Goal: Information Seeking & Learning: Learn about a topic

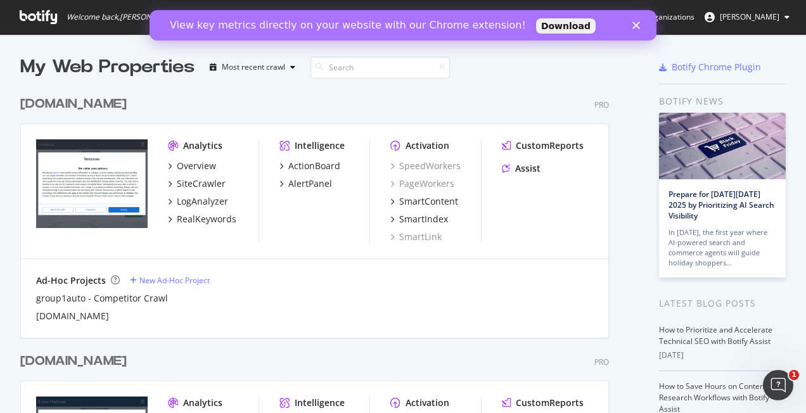
click at [637, 25] on icon "Close" at bounding box center [636, 26] width 8 height 8
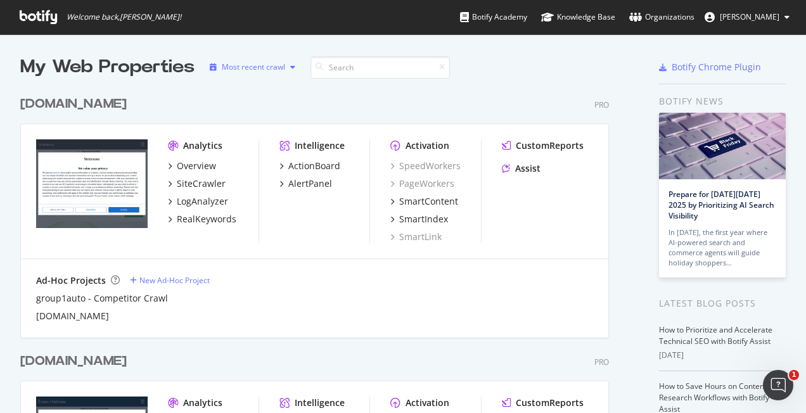
click at [278, 70] on div "Most recent crawl" at bounding box center [253, 67] width 63 height 8
click at [269, 304] on div "group1auto - Competitor Crawl [DOMAIN_NAME]" at bounding box center [314, 307] width 557 height 30
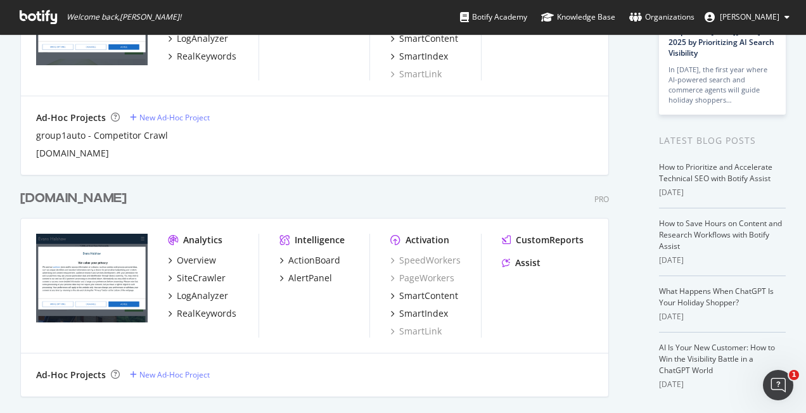
scroll to position [190, 0]
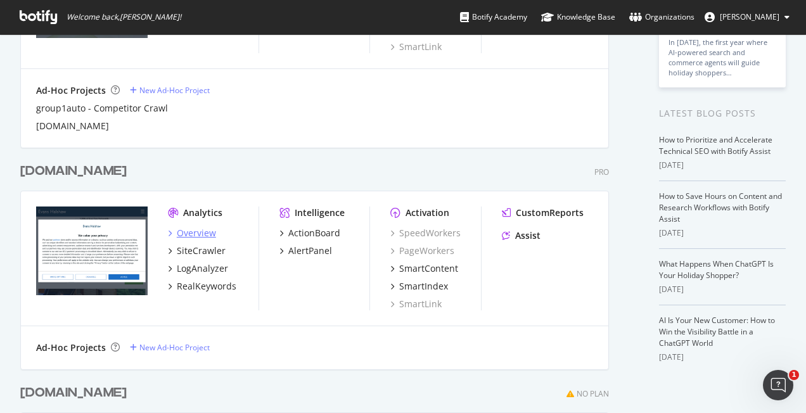
click at [193, 235] on div "Overview" at bounding box center [196, 233] width 39 height 13
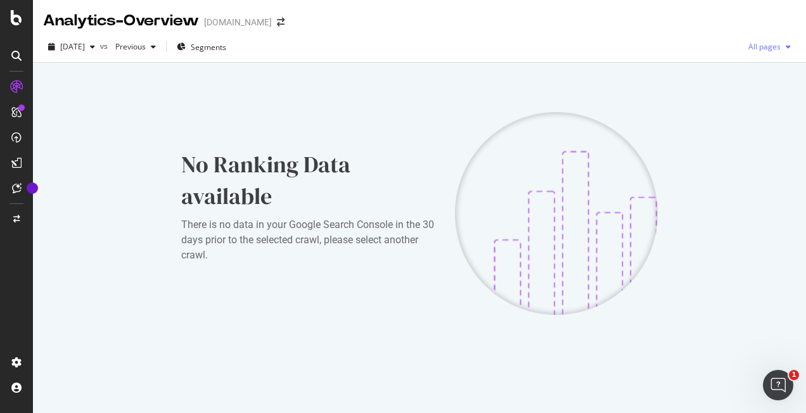
click at [763, 44] on span "All pages" at bounding box center [761, 46] width 37 height 11
click at [698, 46] on span "Indexable pages" at bounding box center [696, 47] width 75 height 11
click at [85, 48] on span "[DATE]" at bounding box center [72, 46] width 25 height 11
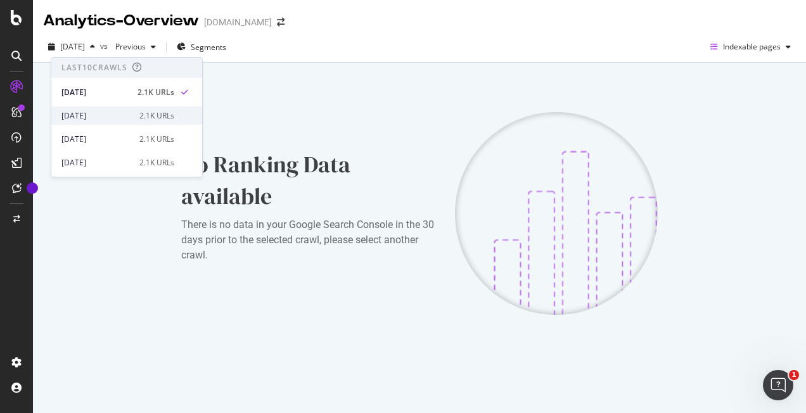
click at [85, 114] on div "[DATE]" at bounding box center [96, 115] width 70 height 11
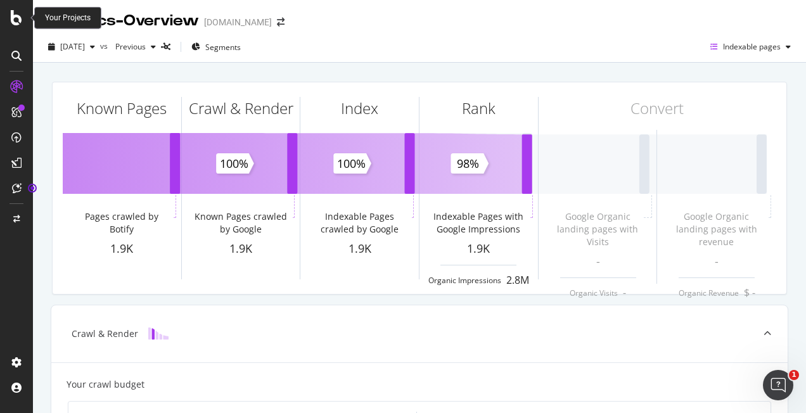
click at [13, 14] on icon at bounding box center [16, 17] width 11 height 15
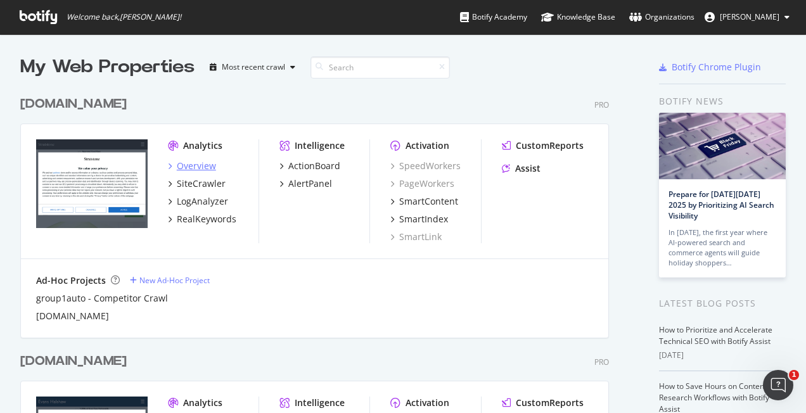
click at [200, 160] on div "Overview" at bounding box center [196, 166] width 39 height 13
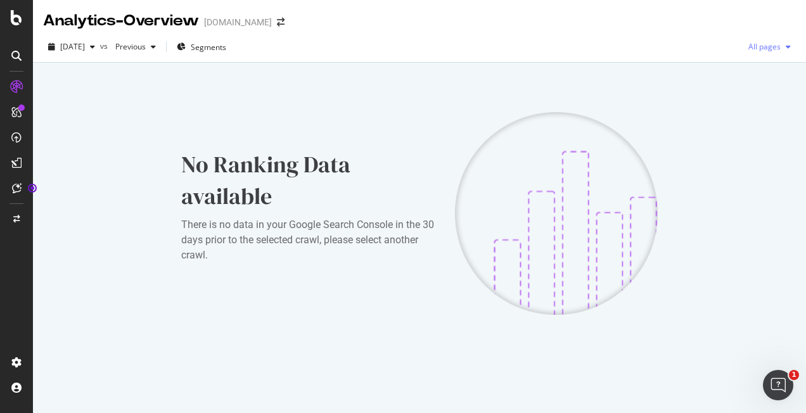
click at [763, 46] on span "All pages" at bounding box center [761, 46] width 37 height 11
click at [699, 42] on span "Indexable pages" at bounding box center [696, 47] width 75 height 11
click at [146, 49] on span "Previous" at bounding box center [127, 46] width 35 height 11
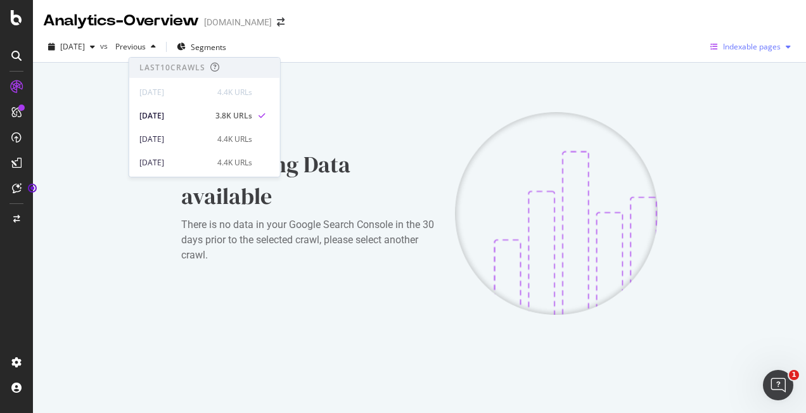
click at [762, 48] on span "Indexable pages" at bounding box center [752, 46] width 58 height 11
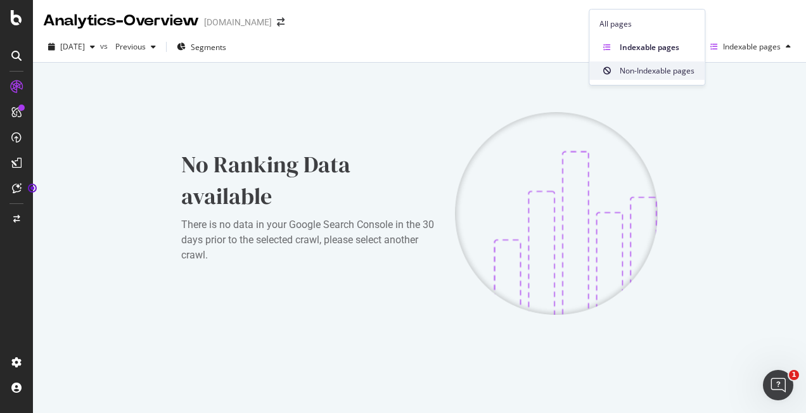
click at [665, 75] on span "Non-Indexable pages" at bounding box center [657, 70] width 75 height 11
click at [146, 44] on span "Previous" at bounding box center [127, 46] width 35 height 11
click at [763, 47] on span "Non-Indexable pages" at bounding box center [743, 46] width 75 height 11
click at [720, 148] on div "No Ranking Data available There is no data in your Google Search Console in the…" at bounding box center [420, 214] width 738 height 284
click at [766, 56] on div "Non-Indexable pages" at bounding box center [742, 46] width 108 height 19
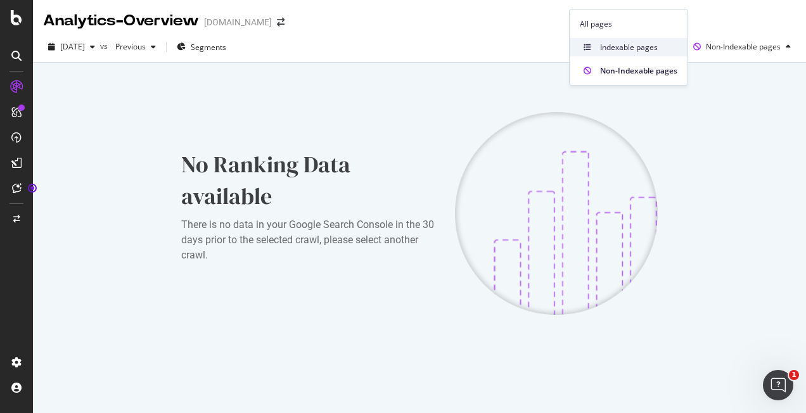
click at [610, 46] on span "Indexable pages" at bounding box center [638, 47] width 77 height 11
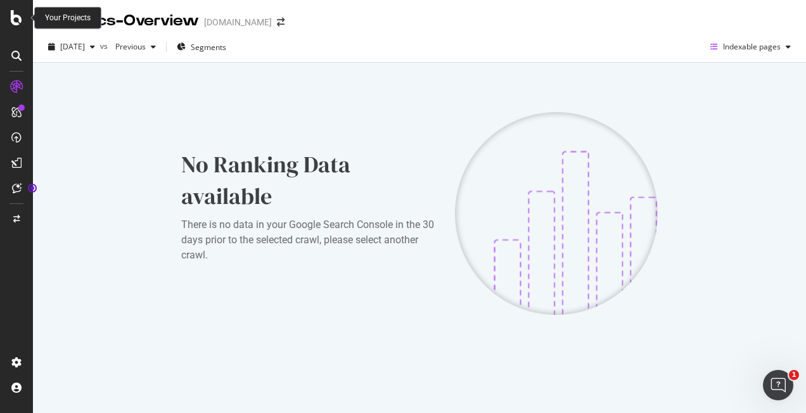
click at [13, 18] on icon at bounding box center [16, 17] width 11 height 15
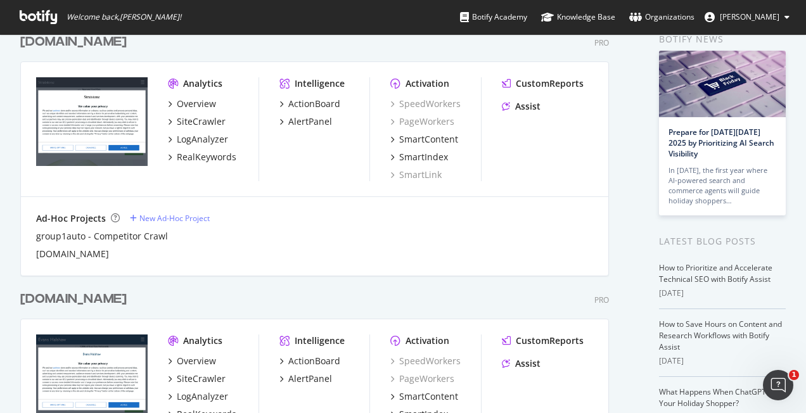
scroll to position [190, 0]
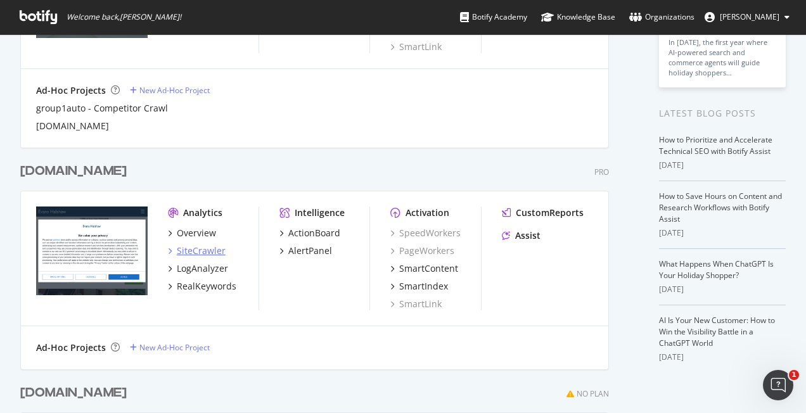
click at [210, 247] on div "SiteCrawler" at bounding box center [201, 251] width 49 height 13
